Goal: Navigation & Orientation: Go to known website

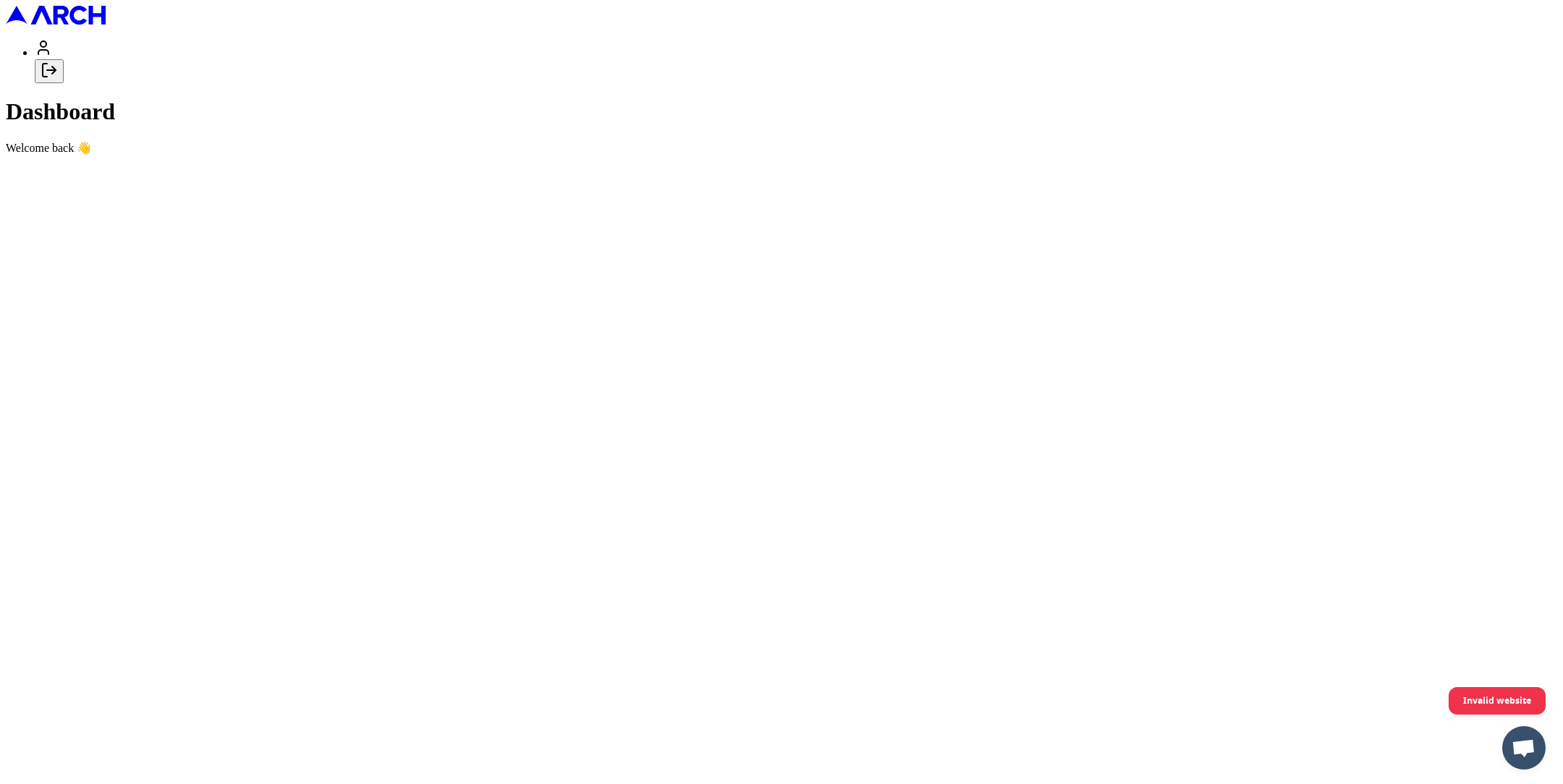
click at [58, 78] on icon "Log out" at bounding box center [49, 70] width 17 height 17
type input "[EMAIL_ADDRESS][DOMAIN_NAME]"
